Goal: Task Accomplishment & Management: Manage account settings

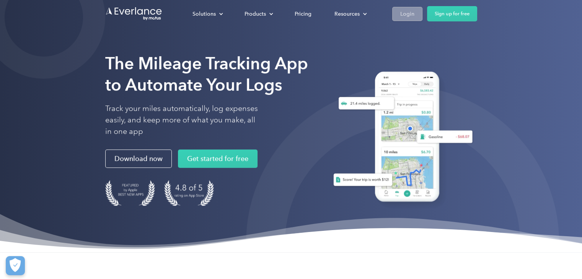
click at [416, 11] on link "Login" at bounding box center [407, 14] width 30 height 14
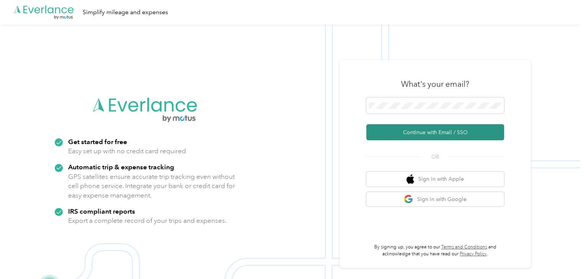
click at [425, 130] on button "Continue with Email / SSO" at bounding box center [435, 132] width 138 height 16
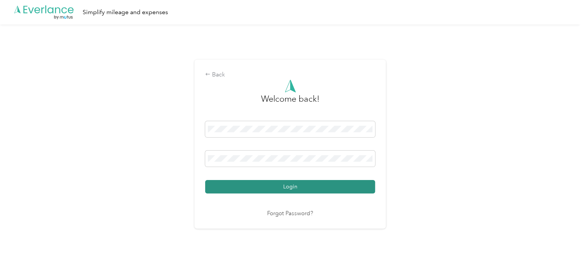
click at [308, 189] on button "Login" at bounding box center [290, 186] width 170 height 13
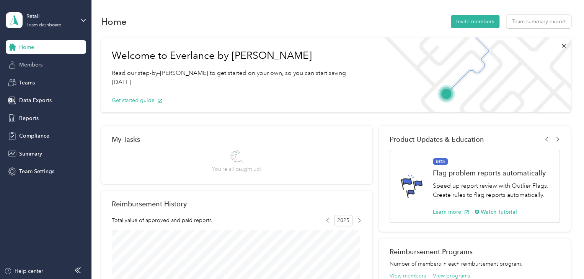
click at [38, 67] on span "Members" at bounding box center [30, 65] width 23 height 8
